Goal: Task Accomplishment & Management: Manage account settings

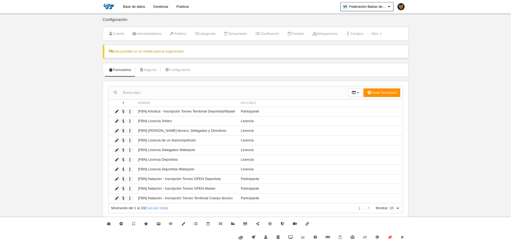
click at [156, 9] on link "Gestionar" at bounding box center [160, 6] width 23 height 13
click at [403, 234] on link "Cerrar" at bounding box center [402, 237] width 12 height 13
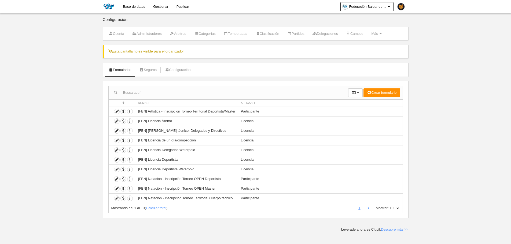
click at [402, 211] on div "Mostrando del 1 al 10 ( Calcular total ) 1 … Mostrar: 10 25 50 100 500" at bounding box center [255, 209] width 295 height 10
click at [399, 208] on select "10 25 50 100 500" at bounding box center [394, 208] width 11 height 5
select select "25"
click at [389, 206] on select "10 25 50 100 500" at bounding box center [394, 208] width 11 height 5
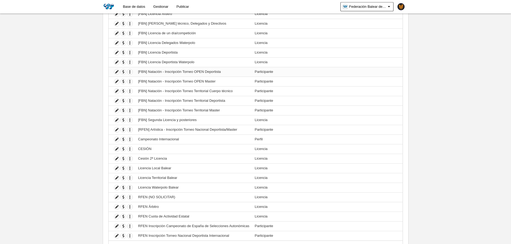
scroll to position [106, 0]
click at [117, 101] on icon at bounding box center [116, 102] width 5 height 5
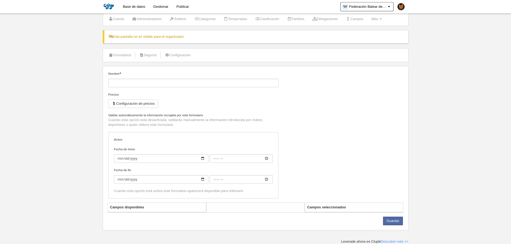
type input "[FBN] Natación - Inscripción Torneo Territorial Deportista"
checkbox input "true"
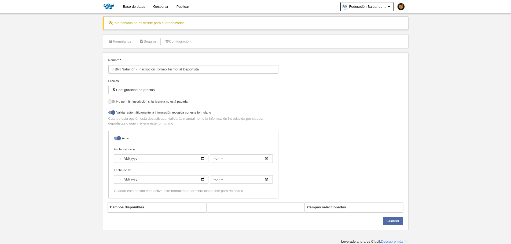
select select "selected"
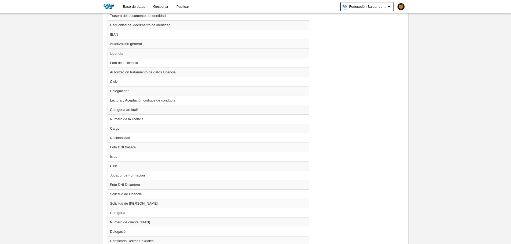
scroll to position [489, 0]
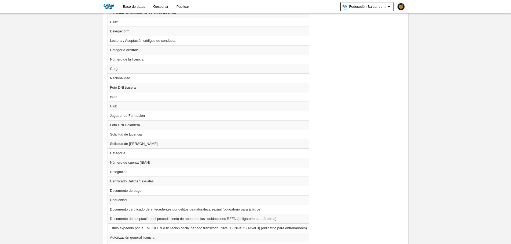
drag, startPoint x: 240, startPoint y: 86, endPoint x: 377, endPoint y: 86, distance: 136.9
click at [377, 86] on div "Campos disponibles Perfil Foto del perfil RFEN ID Nombre Apellidos Tipo del doc…" at bounding box center [255, 80] width 299 height 634
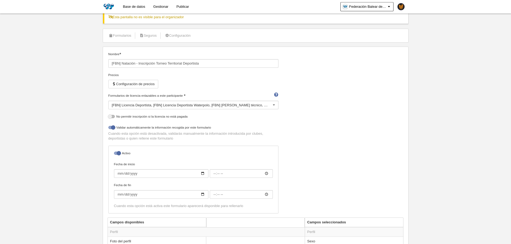
scroll to position [33, 0]
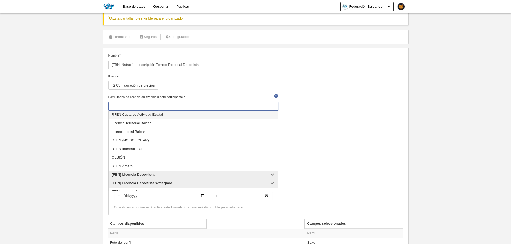
click at [244, 109] on div "[FBN] Licencia Deportista [FBN] Licencia Deportista Waterpolo [FBN] Licencia Cu…" at bounding box center [193, 106] width 170 height 9
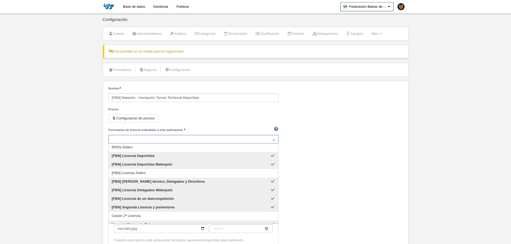
scroll to position [57, 0]
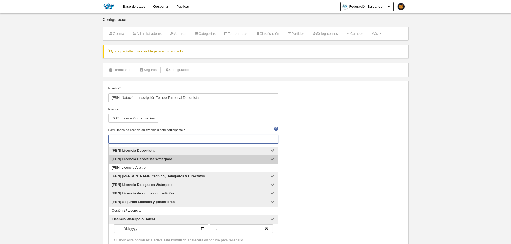
click at [357, 163] on div "Nombre [FBN] Natación - Inscripción Torneo Territorial Deportista Precios Confi…" at bounding box center [255, 169] width 299 height 166
